Goal: Information Seeking & Learning: Learn about a topic

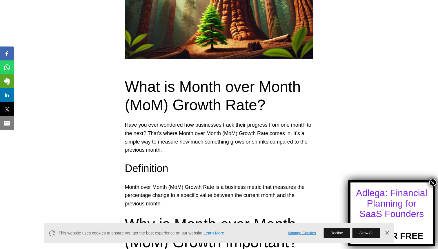
scroll to position [453, 0]
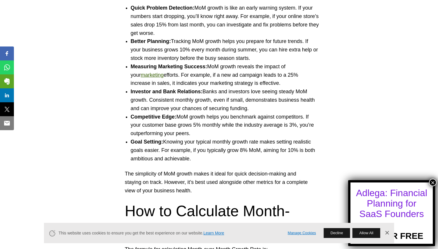
click at [132, 117] on strong "Competitive Edge:" at bounding box center [154, 117] width 46 height 6
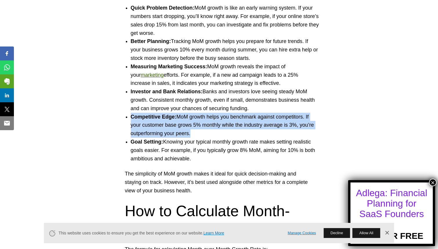
click at [132, 117] on strong "Competitive Edge:" at bounding box center [154, 117] width 46 height 6
click at [132, 118] on strong "Competitive Edge:" at bounding box center [154, 117] width 46 height 6
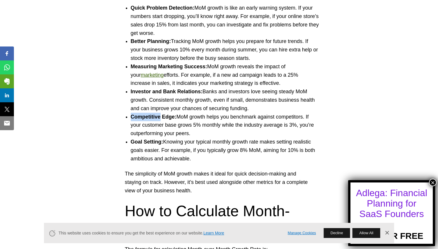
click at [132, 118] on strong "Competitive Edge:" at bounding box center [154, 117] width 46 height 6
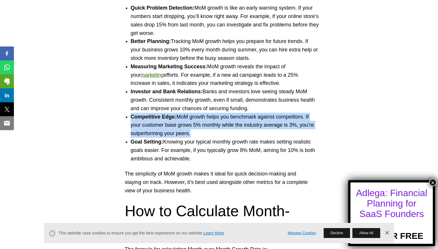
click at [132, 118] on strong "Competitive Edge:" at bounding box center [154, 117] width 46 height 6
click at [133, 119] on strong "Competitive Edge:" at bounding box center [154, 117] width 46 height 6
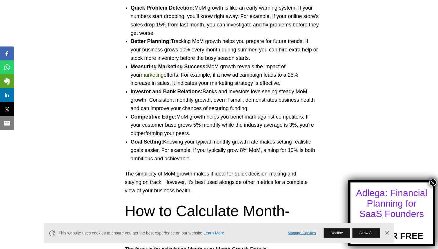
click at [132, 117] on strong "Competitive Edge:" at bounding box center [154, 117] width 46 height 6
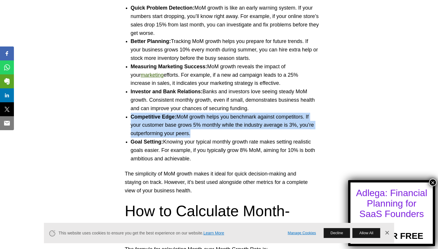
click at [132, 117] on strong "Competitive Edge:" at bounding box center [154, 117] width 46 height 6
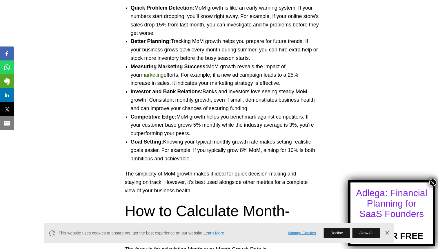
click at [142, 101] on li "Investor and Bank Relations: [PERSON_NAME] and investors love seeing steady MoM…" at bounding box center [225, 99] width 189 height 25
click at [435, 183] on button "×" at bounding box center [433, 182] width 8 height 8
